Goal: Answer question/provide support

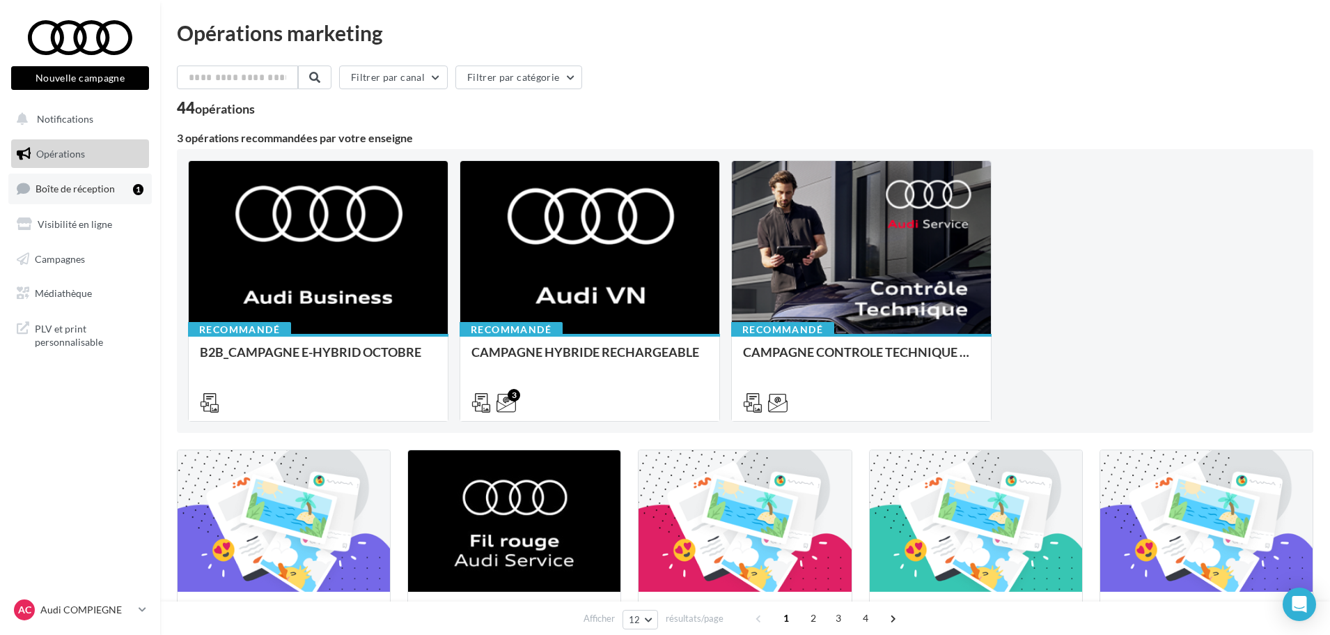
click at [73, 192] on span "Boîte de réception" at bounding box center [75, 188] width 79 height 12
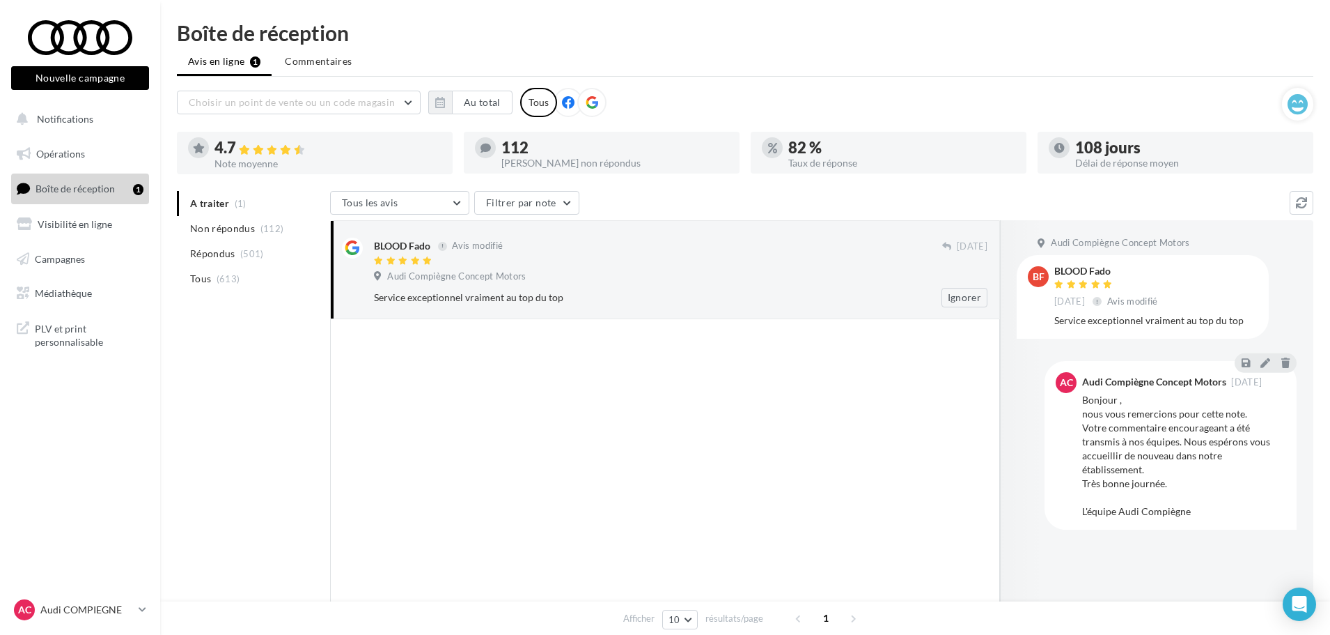
click at [696, 254] on div "BLOOD Fado Avis modifié" at bounding box center [658, 252] width 568 height 29
click at [1223, 313] on div "Service exceptionnel vraiment au top du top" at bounding box center [1156, 320] width 203 height 14
drag, startPoint x: 1245, startPoint y: 324, endPoint x: 1056, endPoint y: 263, distance: 198.2
click at [1056, 263] on div "BF BLOOD Fado [DATE] Avis modifié Service exceptionnel vraiment au top du top" at bounding box center [1143, 296] width 252 height 83
copy div "BLOOD Fado [DATE] Avis modifié Service exceptionnel vraiment au top du top"
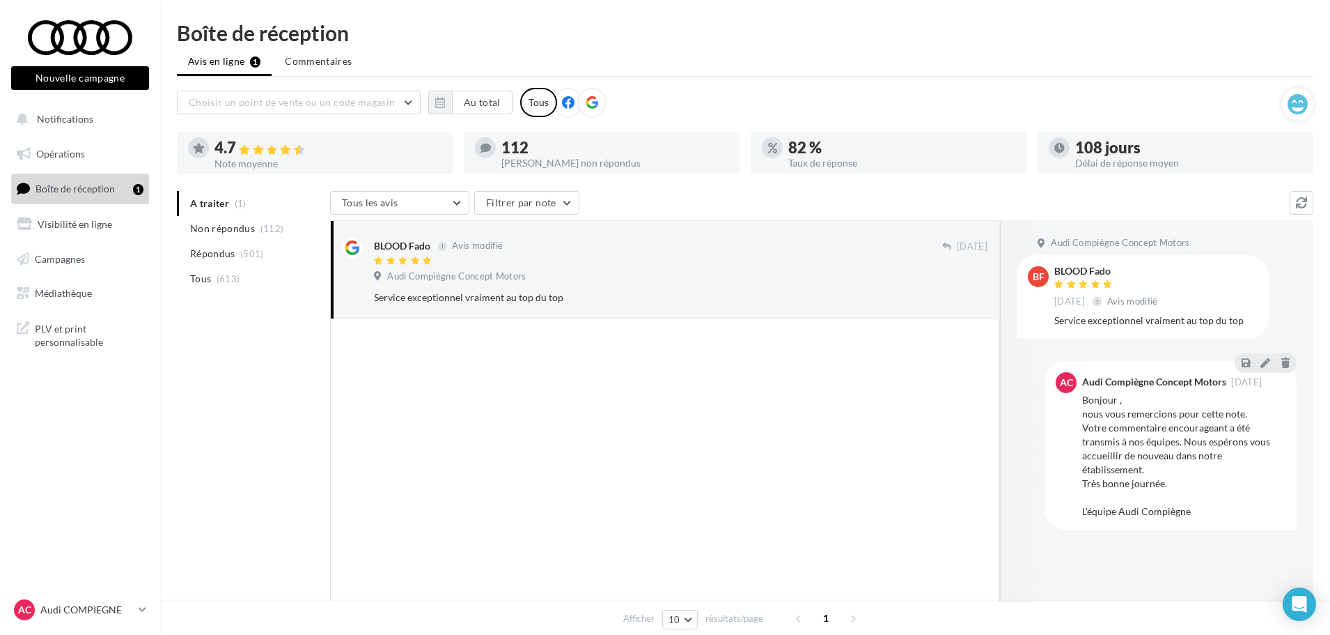
click at [1241, 402] on div "Bonjour , nous vous remercions pour cette note. Votre commentaire encourageant …" at bounding box center [1183, 455] width 203 height 125
click at [1264, 363] on icon at bounding box center [1266, 362] width 10 height 10
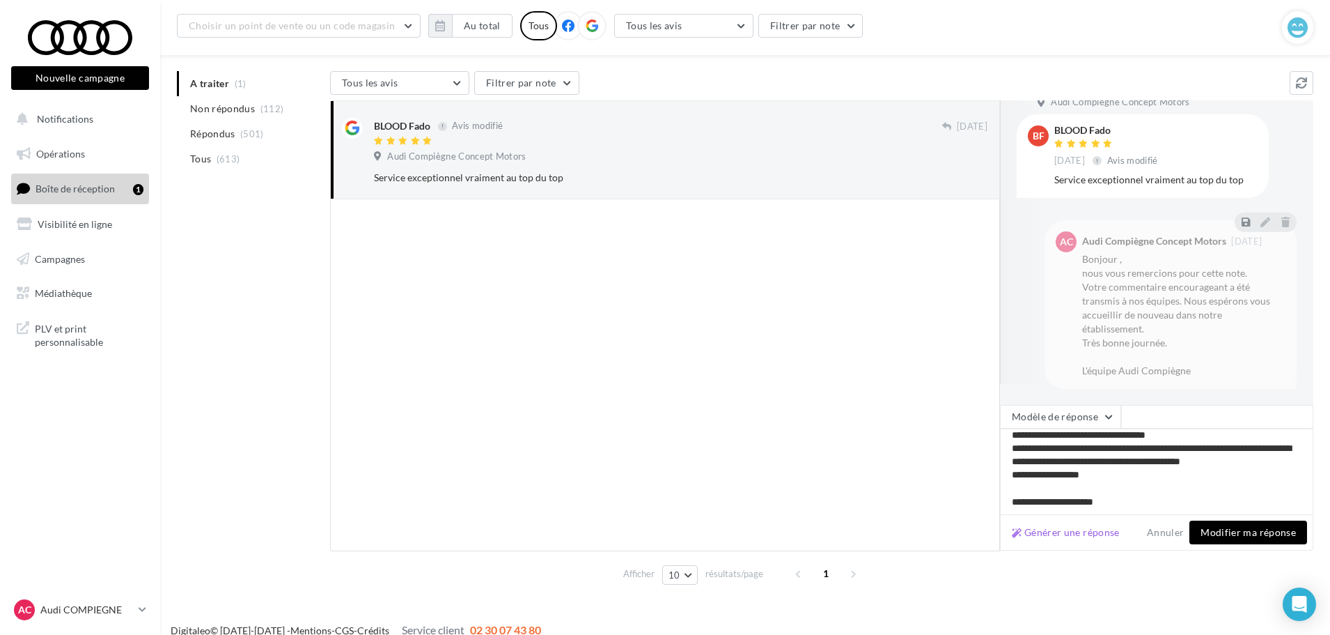
scroll to position [33, 0]
click at [1245, 529] on button "Modifier ma réponse" at bounding box center [1249, 532] width 118 height 24
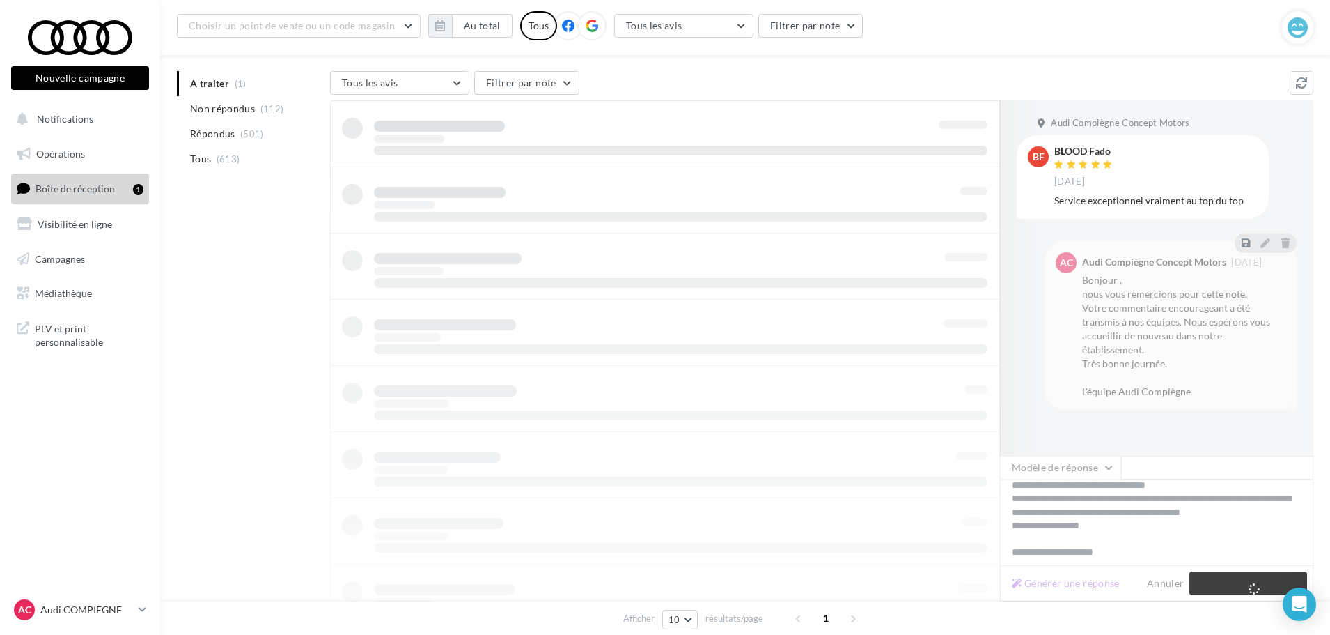
scroll to position [22, 0]
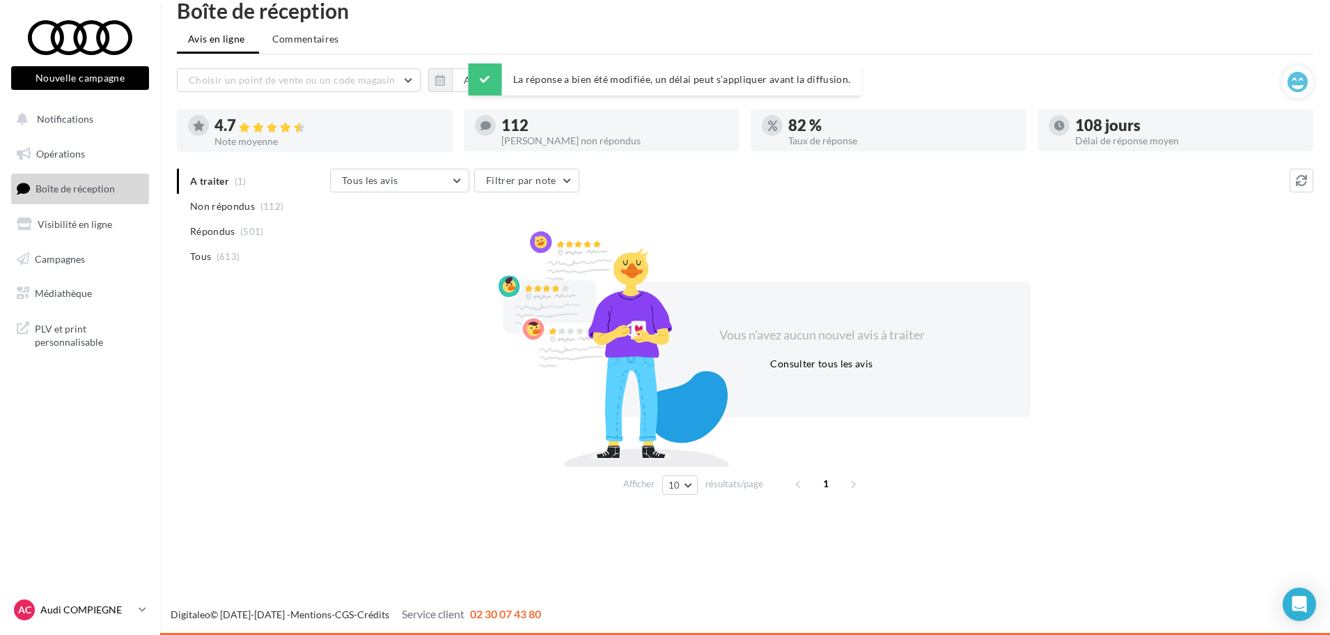
click at [107, 612] on p "Audi COMPIEGNE" at bounding box center [86, 609] width 93 height 14
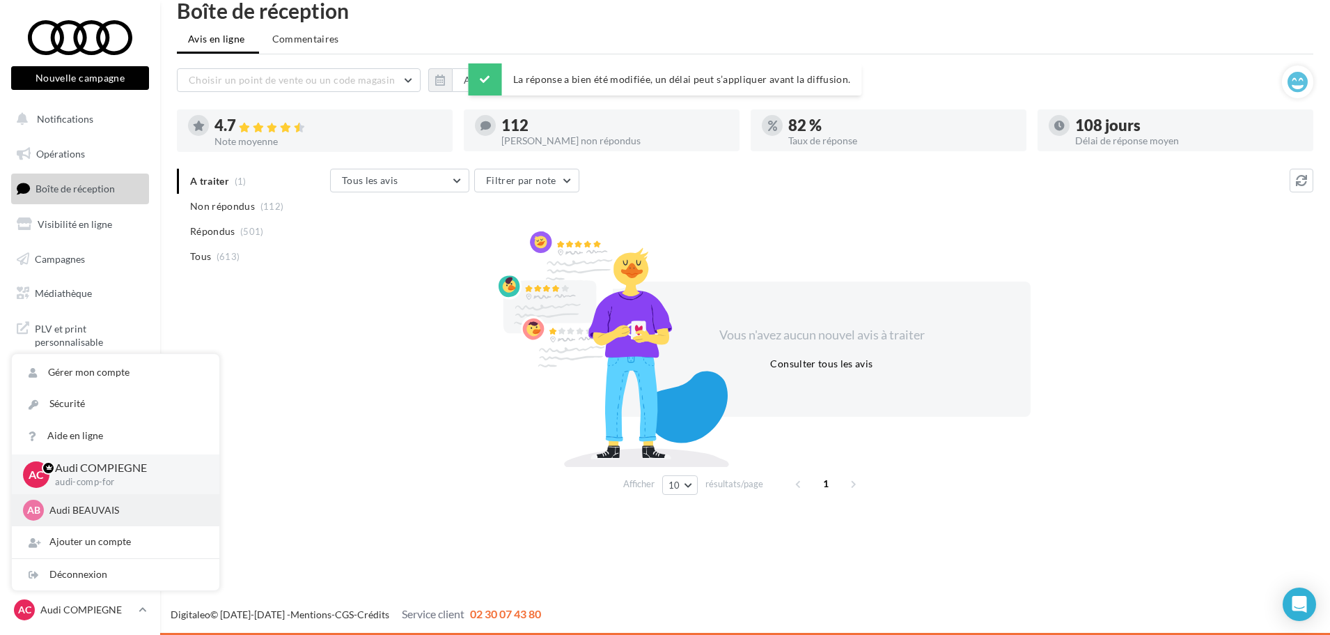
click at [110, 521] on div "AB Audi BEAUVAIS audi-beau-for" at bounding box center [116, 510] width 208 height 32
click at [111, 513] on p "Audi BEAUVAIS" at bounding box center [125, 510] width 153 height 14
